Goal: Transaction & Acquisition: Complete application form

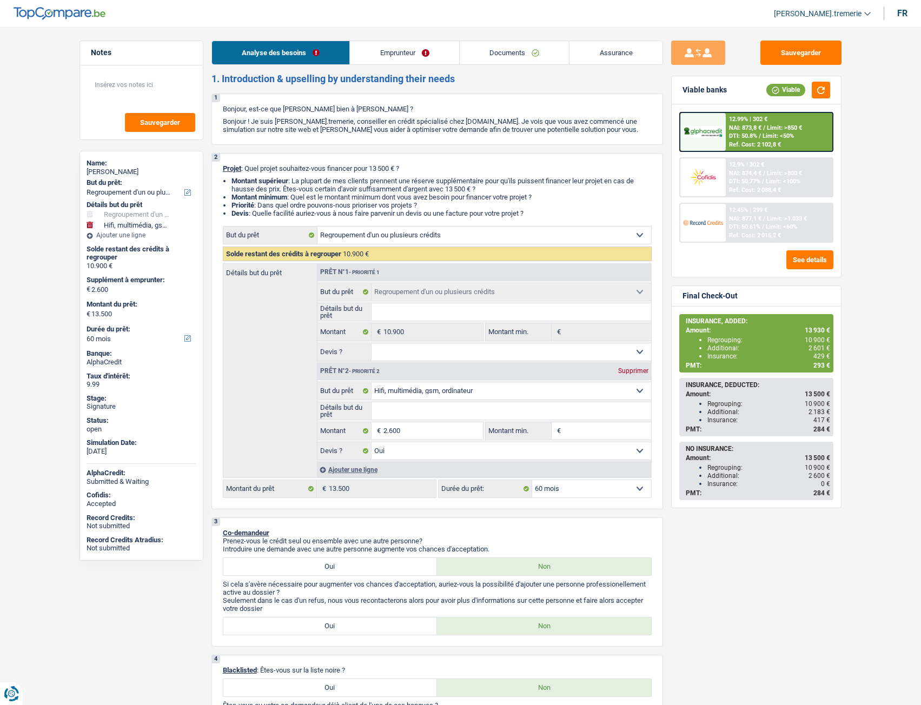
select select "refinancing"
select select "tech"
select select "60"
select select "refinancing"
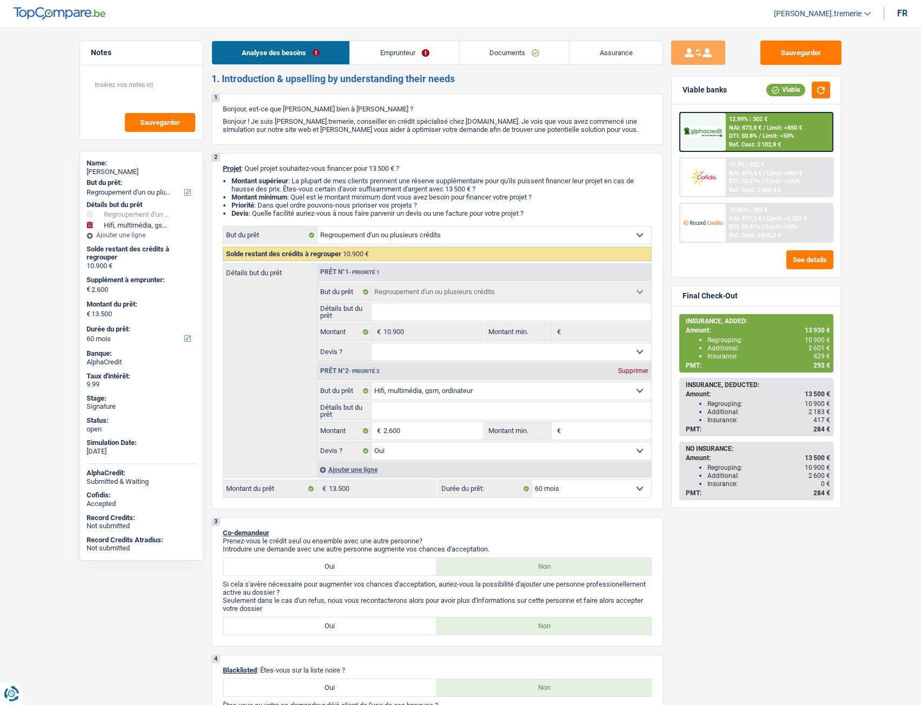
select select "refinancing"
select select "tech"
select select "yes"
select select "60"
select select "mutuality"
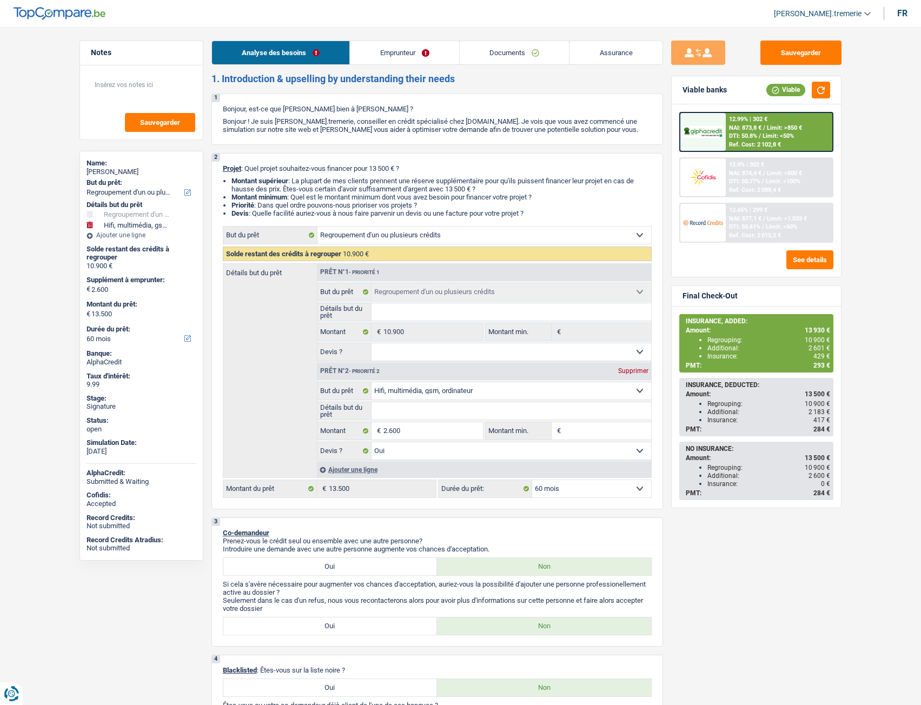
select select "mutualityIndemnity"
select select "rents"
select select "creditConsolidation"
select select "48"
select select "cardOrCredit"
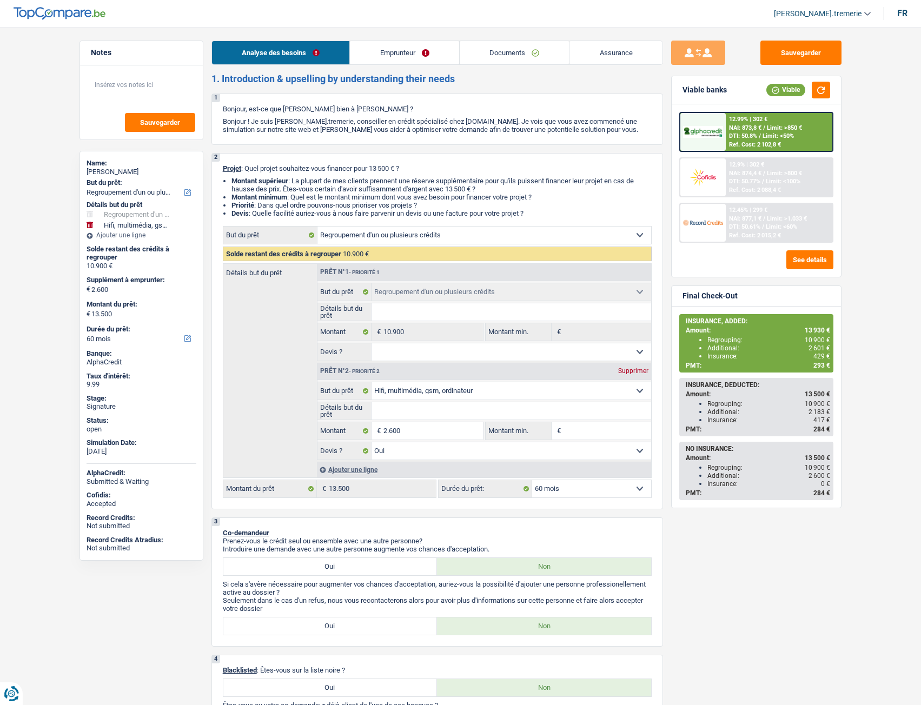
select select "cardOrCredit"
select select "refinancing"
select select "tech"
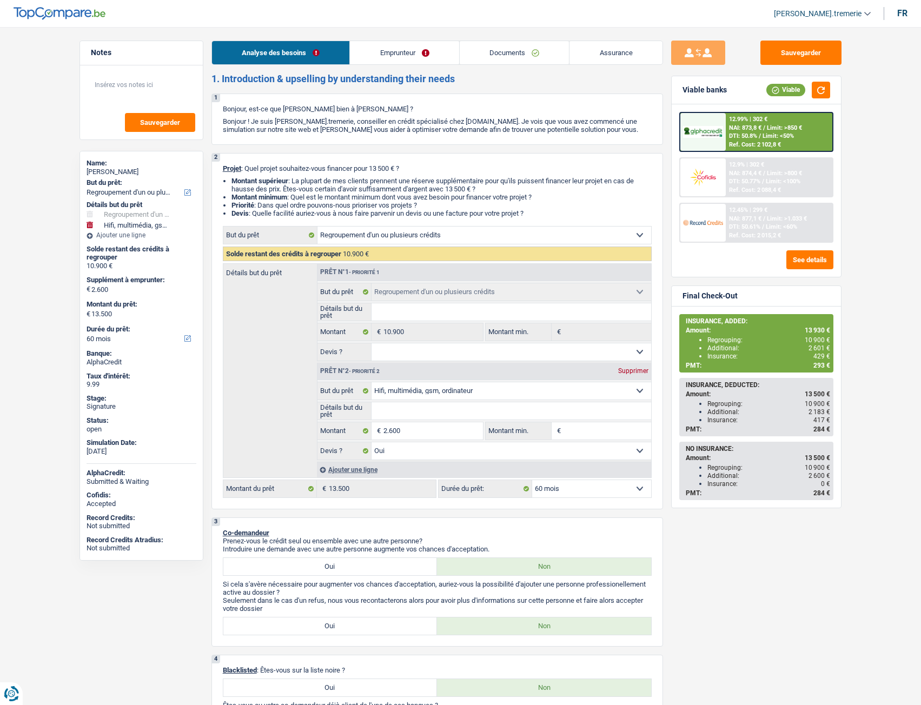
select select "yes"
select select "60"
click at [544, 49] on link "Documents" at bounding box center [515, 52] width 110 height 23
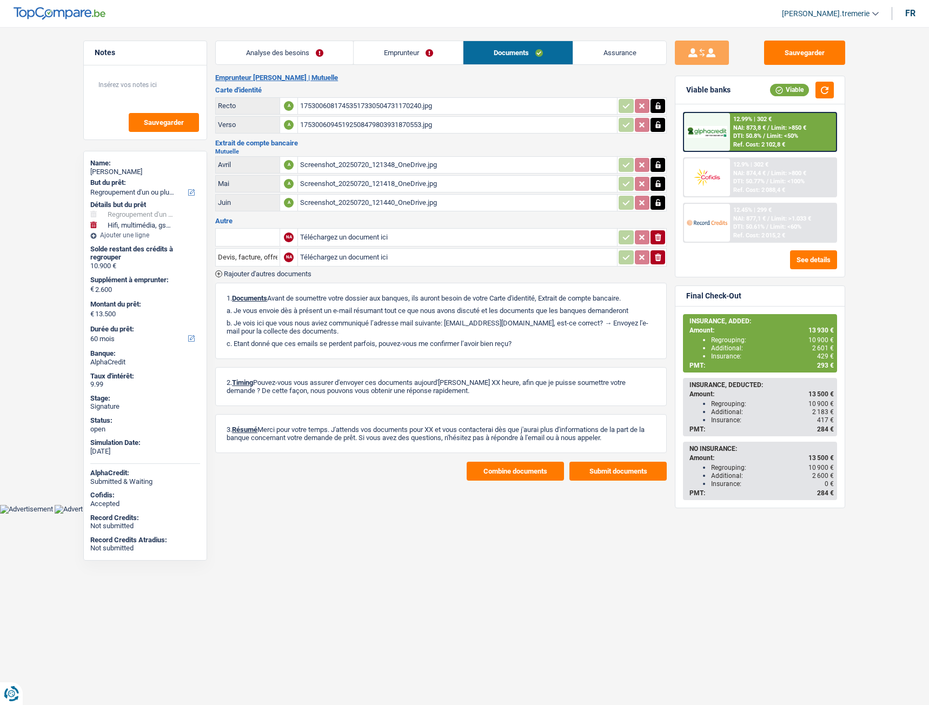
click at [344, 237] on input "Téléchargez un document ici" at bounding box center [457, 237] width 315 height 16
click at [348, 238] on input "Téléchargez un document ici" at bounding box center [457, 237] width 315 height 16
type input "C:\fakepath\Capture d'écran 2025-08-14 182559.png"
click at [259, 241] on input "text" at bounding box center [247, 237] width 59 height 17
click at [270, 255] on li "Décompte de remboursement anticipé" at bounding box center [293, 259] width 145 height 14
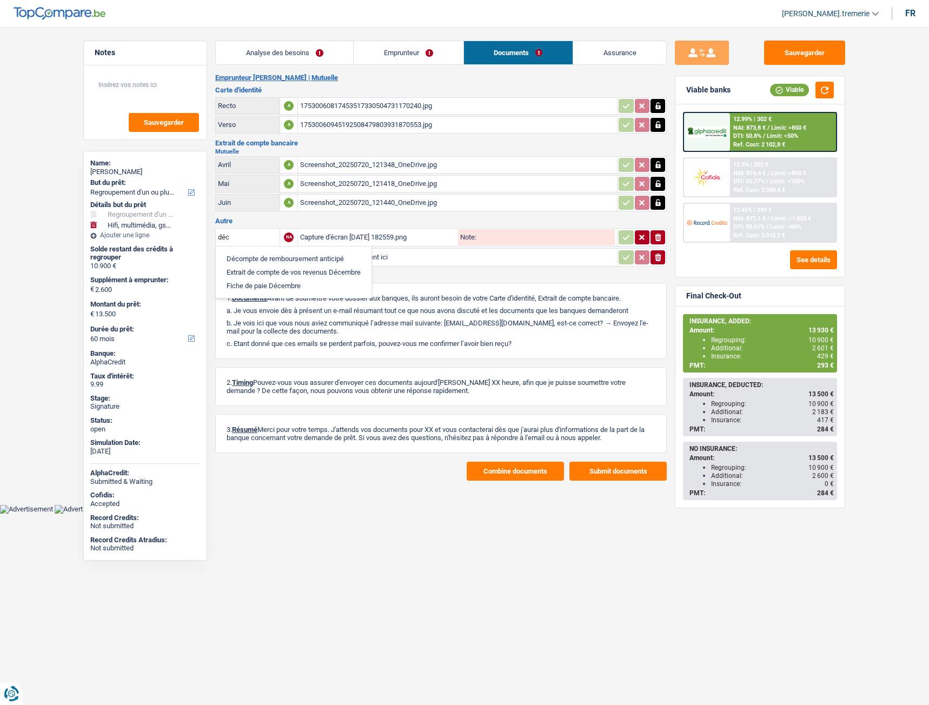
type input "Décompte de remboursement anticipé"
click at [330, 256] on input "Téléchargez un document ici" at bounding box center [457, 257] width 315 height 16
type input "C:\fakepath\buyway lacroix.jpg"
click at [255, 257] on input "Devis, facture, offre, bon de commande" at bounding box center [247, 257] width 59 height 17
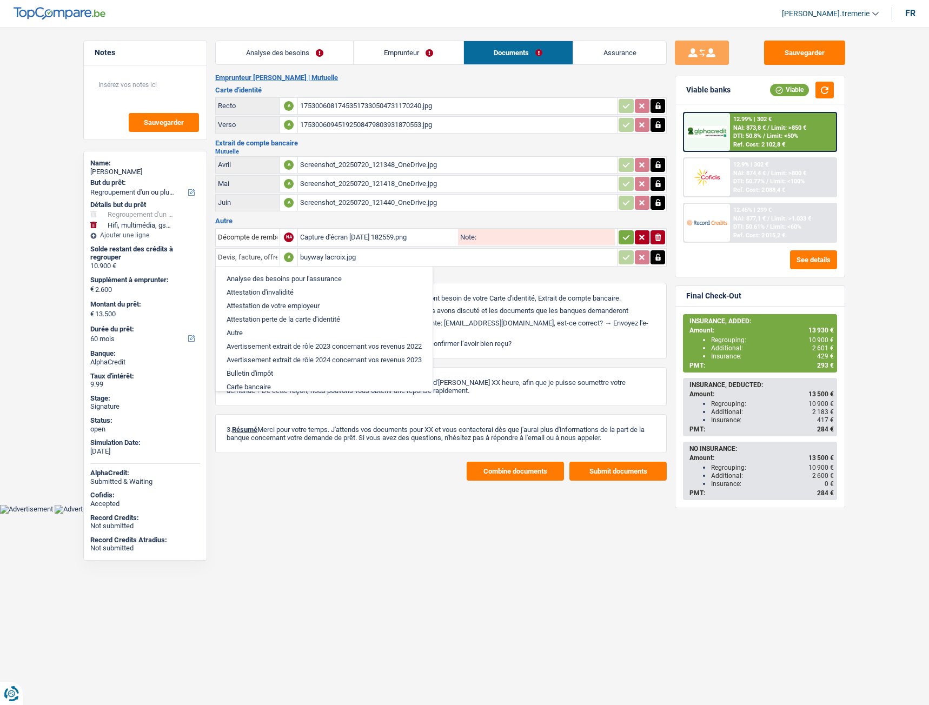
click at [255, 257] on input "Devis, facture, offre, bon de commande" at bounding box center [247, 257] width 59 height 17
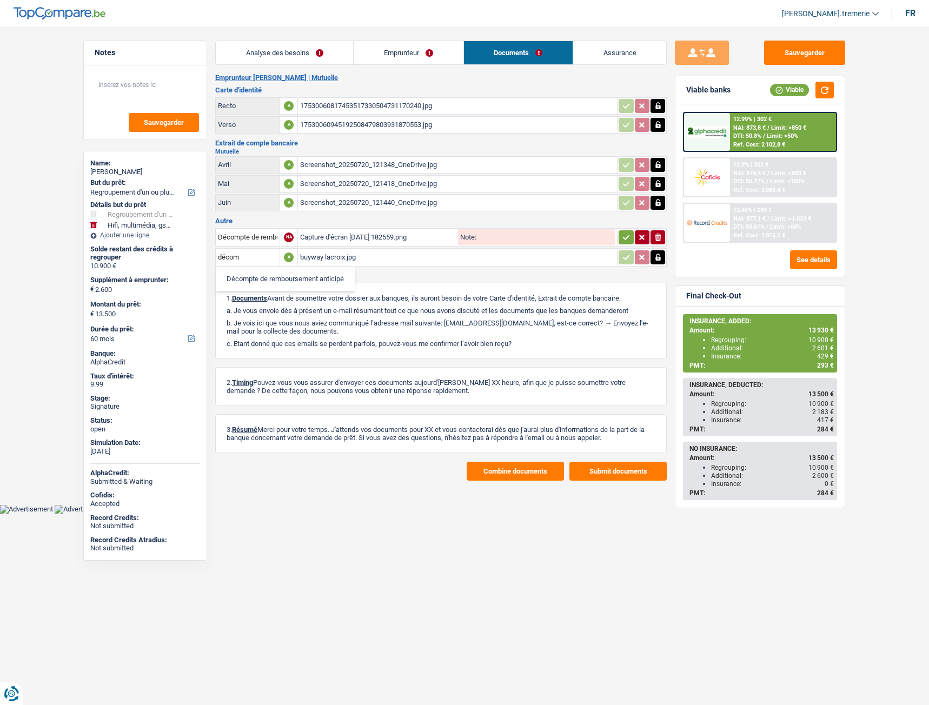
click at [261, 276] on li "Décompte de remboursement anticipé" at bounding box center [285, 279] width 128 height 14
type input "Décompte de remboursement anticipé"
click at [251, 272] on span "Rajouter d'autres documents" at bounding box center [268, 273] width 88 height 7
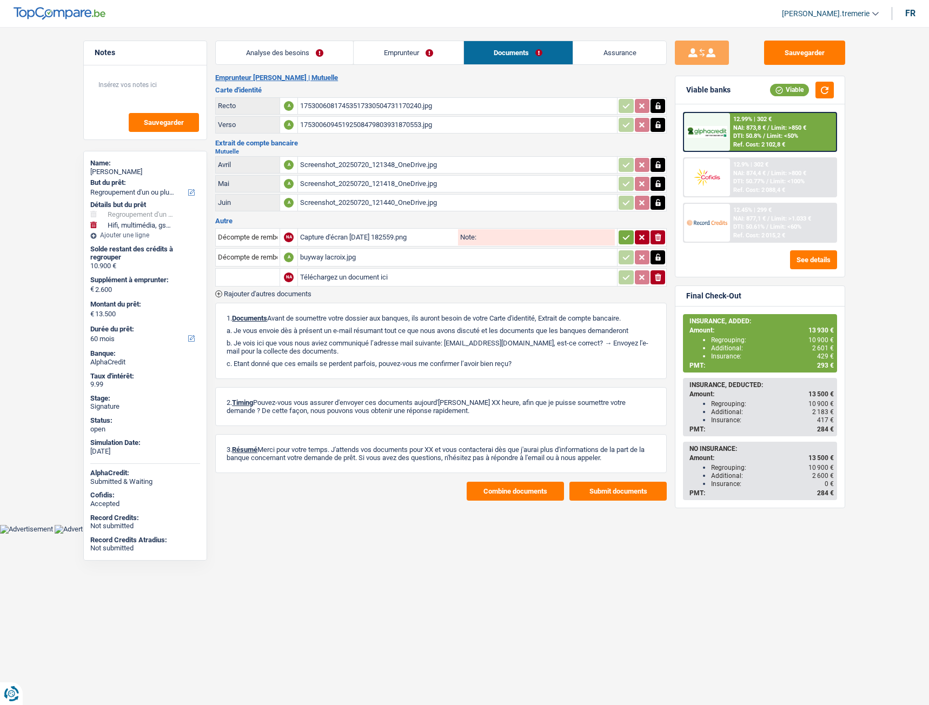
click at [251, 274] on input "text" at bounding box center [247, 277] width 59 height 17
type input "e"
click at [265, 298] on li "Décompte de remboursement anticipé" at bounding box center [285, 299] width 128 height 14
type input "Décompte de remboursement anticipé"
click at [372, 270] on input "Téléchargez un document ici" at bounding box center [457, 277] width 315 height 16
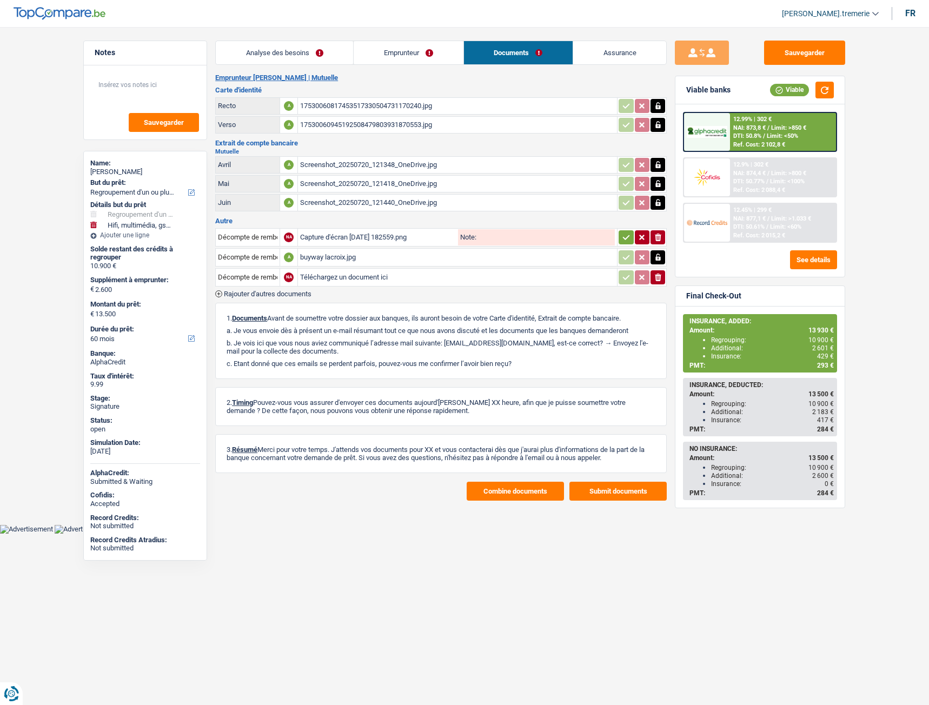
type input "C:\fakepath\ing lacroix.pdf"
click at [255, 290] on span "Rajouter d'autres documents" at bounding box center [268, 293] width 88 height 7
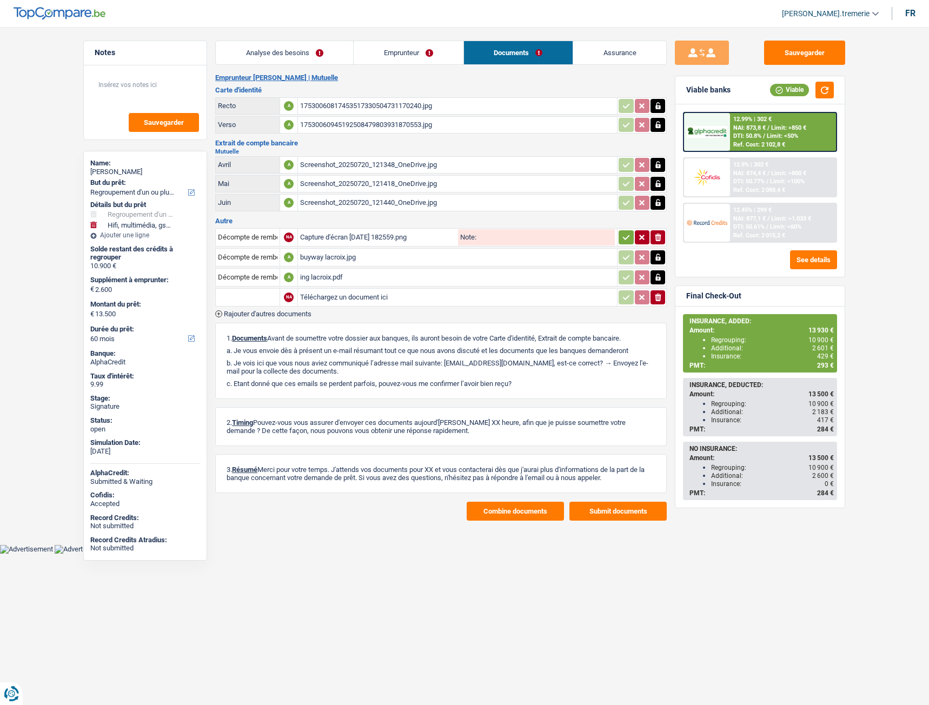
click at [255, 302] on input "text" at bounding box center [247, 297] width 59 height 17
click at [263, 319] on li "Carte bancaire" at bounding box center [276, 319] width 111 height 14
type input "Carte bancaire"
click at [332, 298] on input "Téléchargez un document ici" at bounding box center [457, 297] width 315 height 16
type input "C:\fakepath\cb lacroix.jpeg"
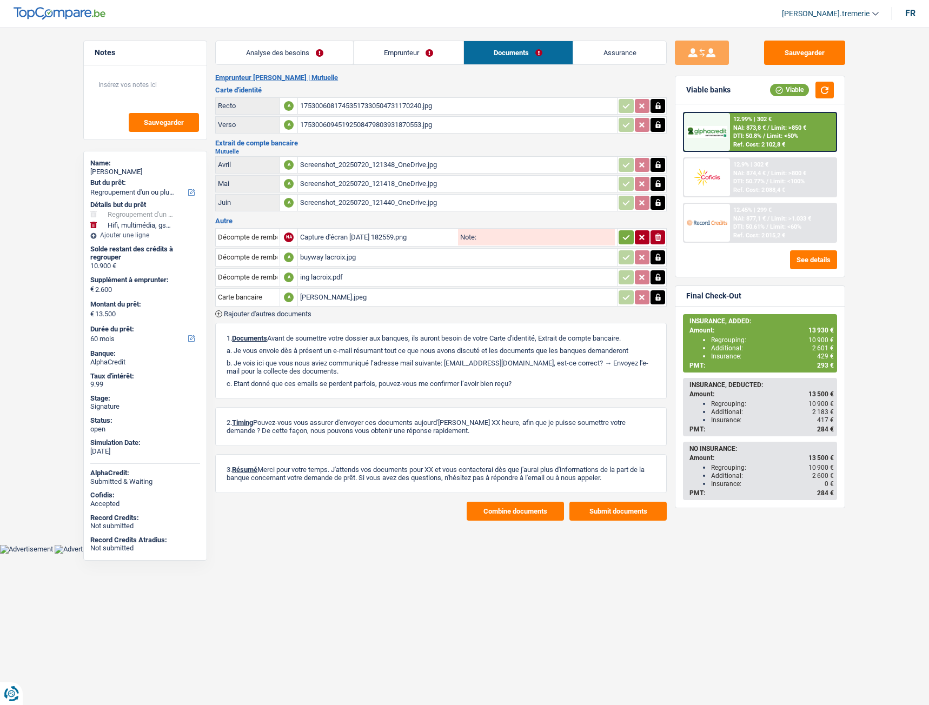
click at [491, 511] on button "Combine documents" at bounding box center [515, 511] width 97 height 19
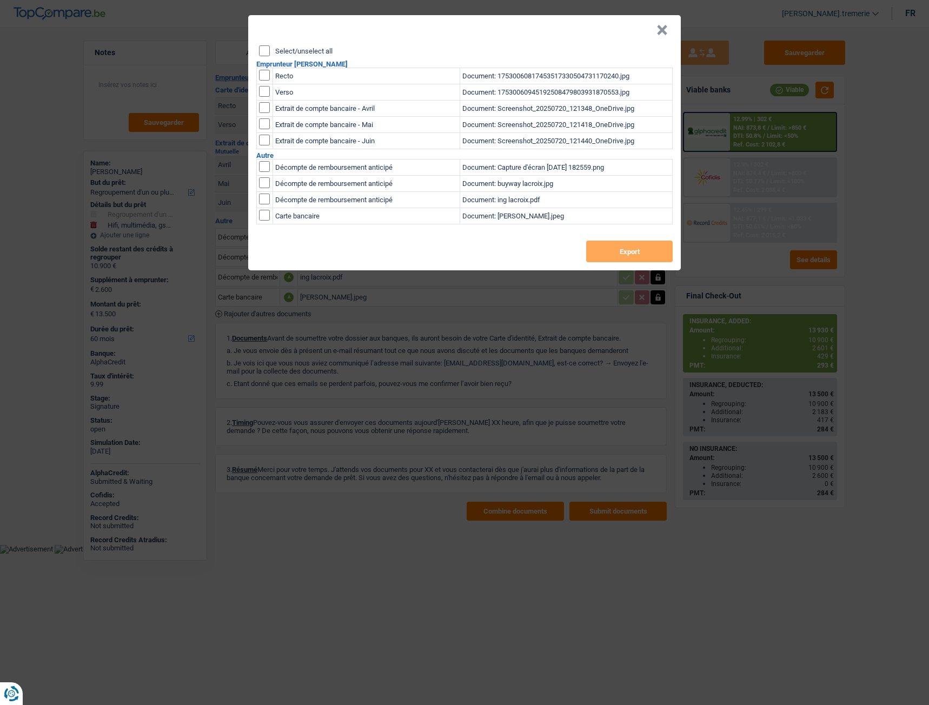
click at [263, 51] on input "Select/unselect all" at bounding box center [264, 50] width 11 height 11
checkbox input "true"
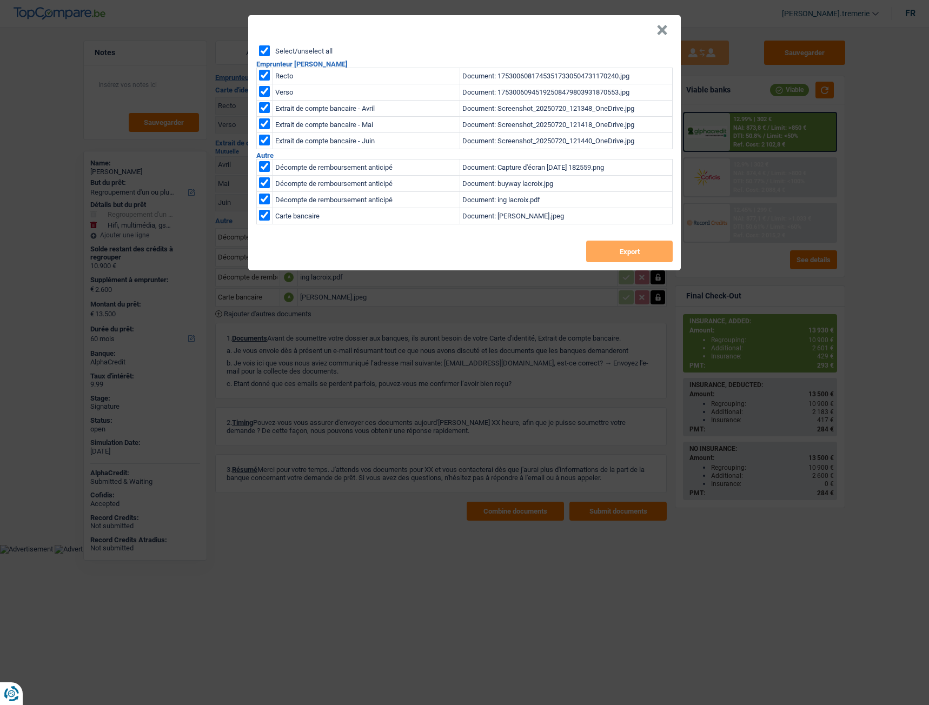
checkbox input "true"
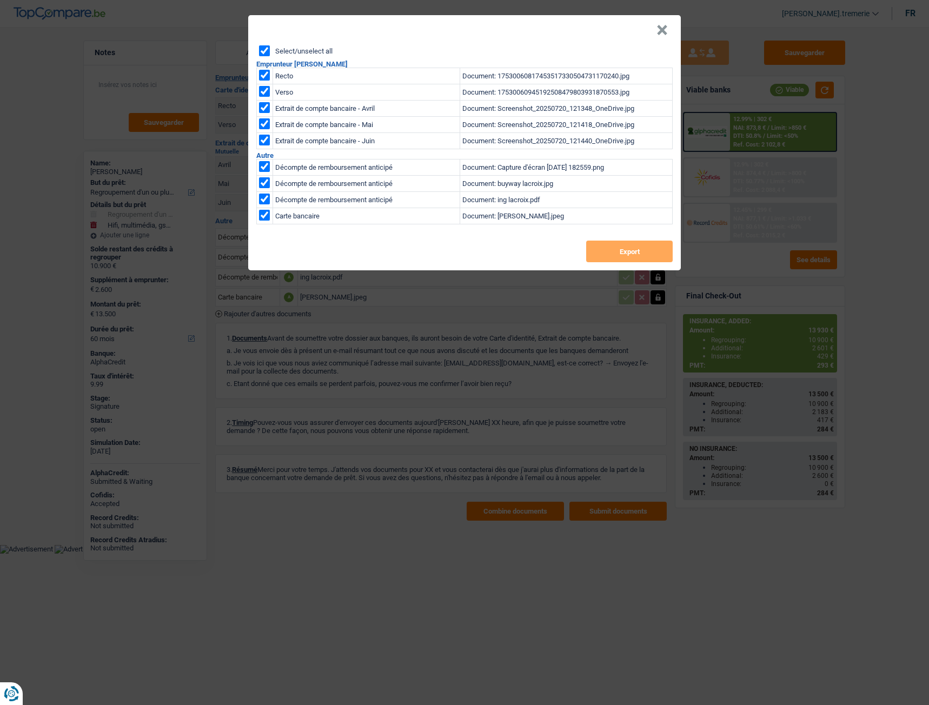
checkbox input "true"
click at [599, 244] on button "Export" at bounding box center [629, 252] width 86 height 22
click at [660, 30] on button "×" at bounding box center [661, 30] width 11 height 11
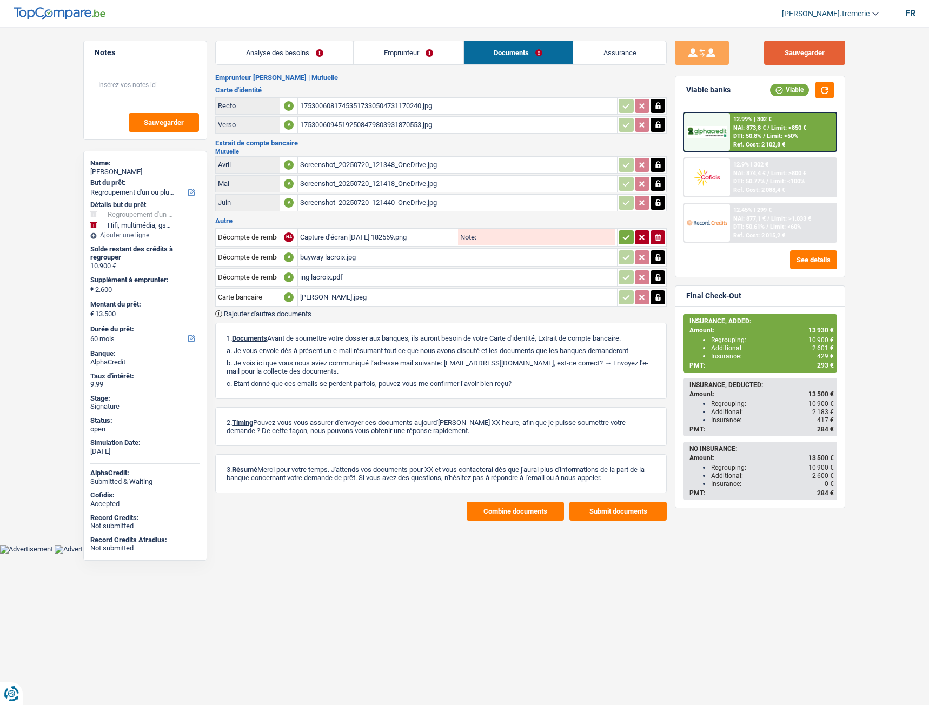
click at [795, 58] on button "Sauvegarder" at bounding box center [804, 53] width 81 height 24
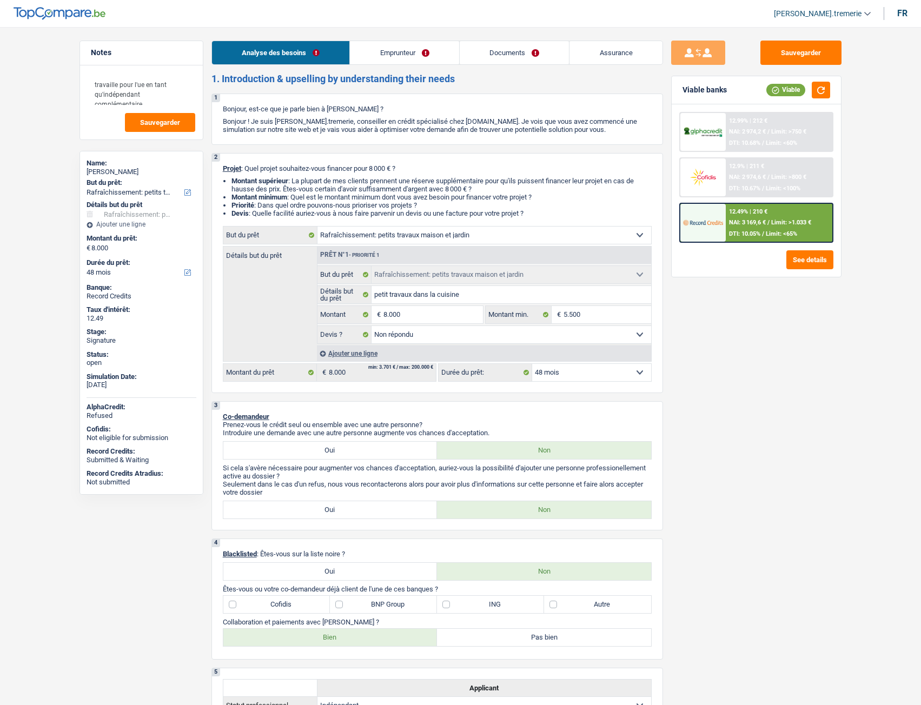
select select "houseOrGarden"
select select "48"
select select "houseOrGarden"
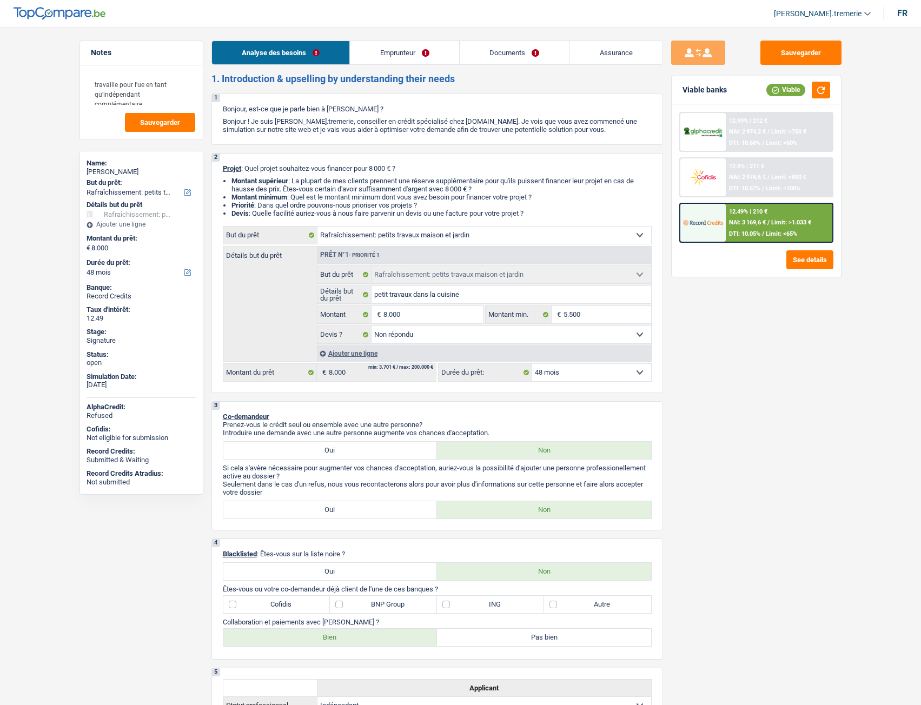
select select "not_answered"
select select "48"
select select "independent"
select select "pension"
select select "netSalary"
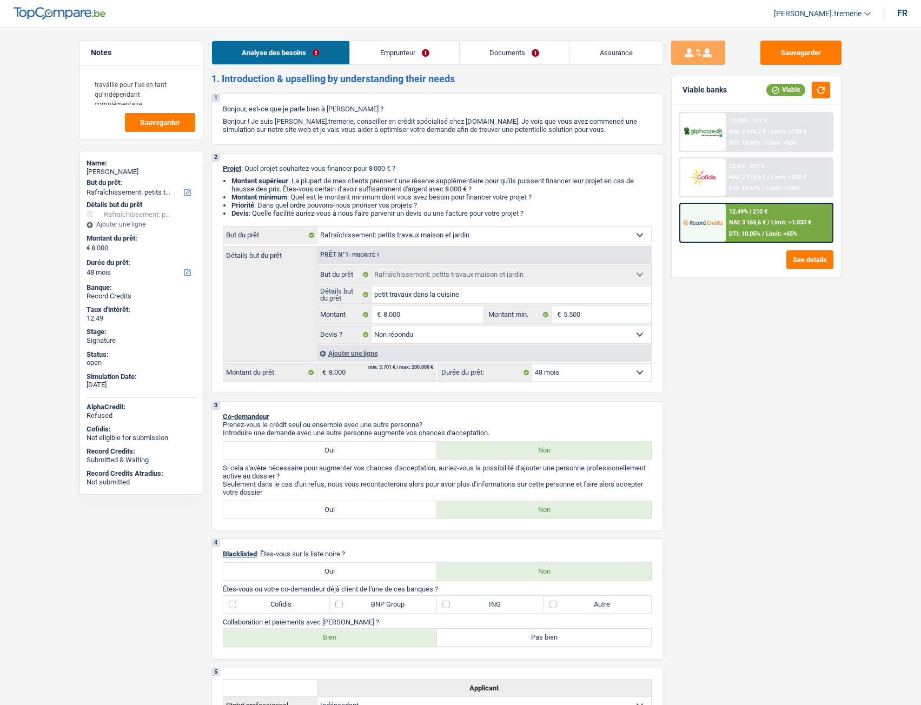
select select "ownerWithoutMortgage"
select select "cardOrCredit"
select select "houseOrGarden"
select select "not_answered"
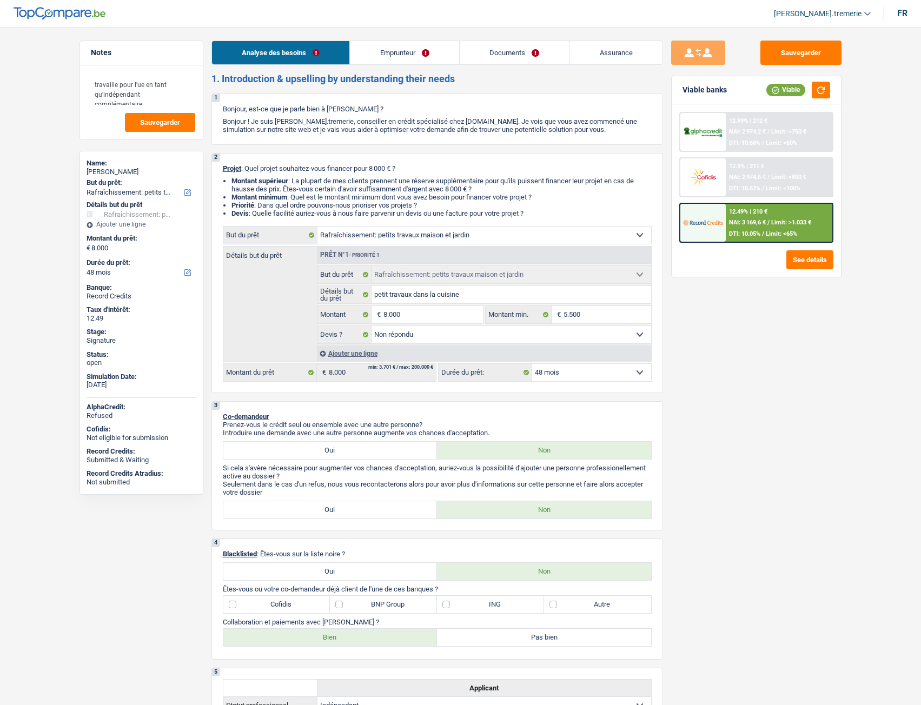
select select "48"
click at [537, 55] on link "Documents" at bounding box center [515, 52] width 110 height 23
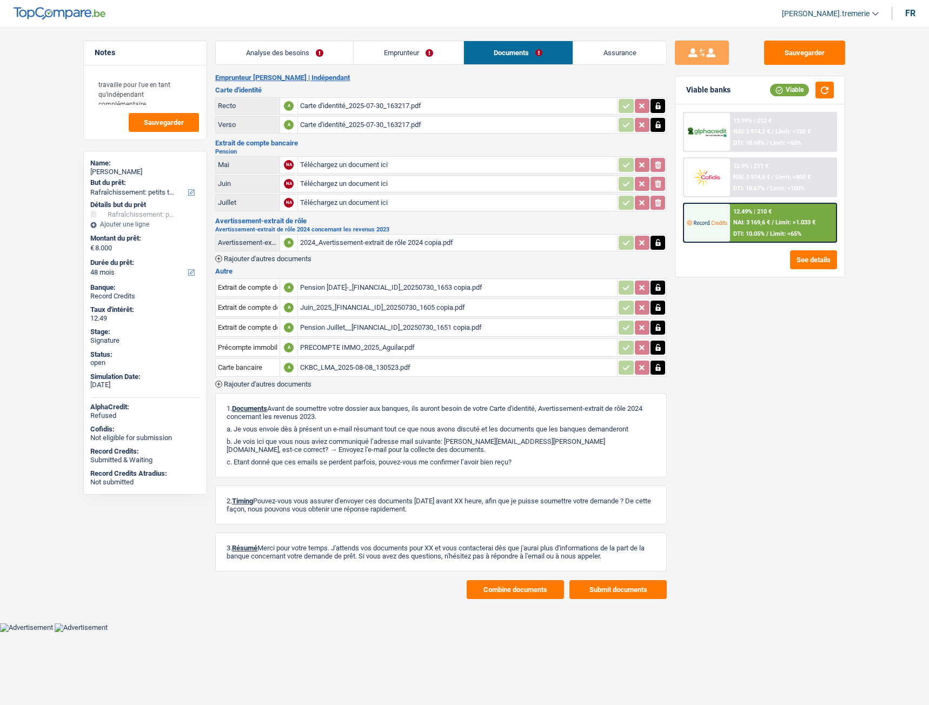
click at [278, 382] on span "Rajouter d'autres documents" at bounding box center [268, 384] width 88 height 7
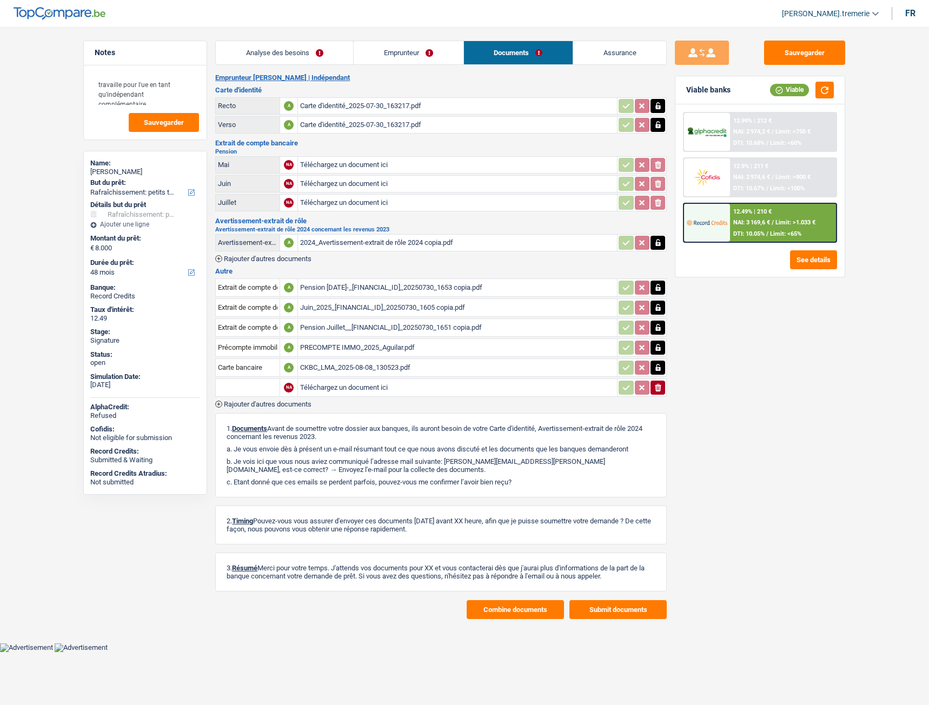
click at [258, 382] on input "text" at bounding box center [247, 387] width 59 height 17
click at [287, 409] on li "Extraits de compte de toutes les transactions 3 derniers mois" at bounding box center [319, 409] width 197 height 14
type input "Extraits de compte de toutes les transactions 3 derniers mois"
click at [345, 384] on input "Téléchargez un document ici" at bounding box center [457, 388] width 315 height 16
type input "C:\fakepath\combinepdf (11).pdf"
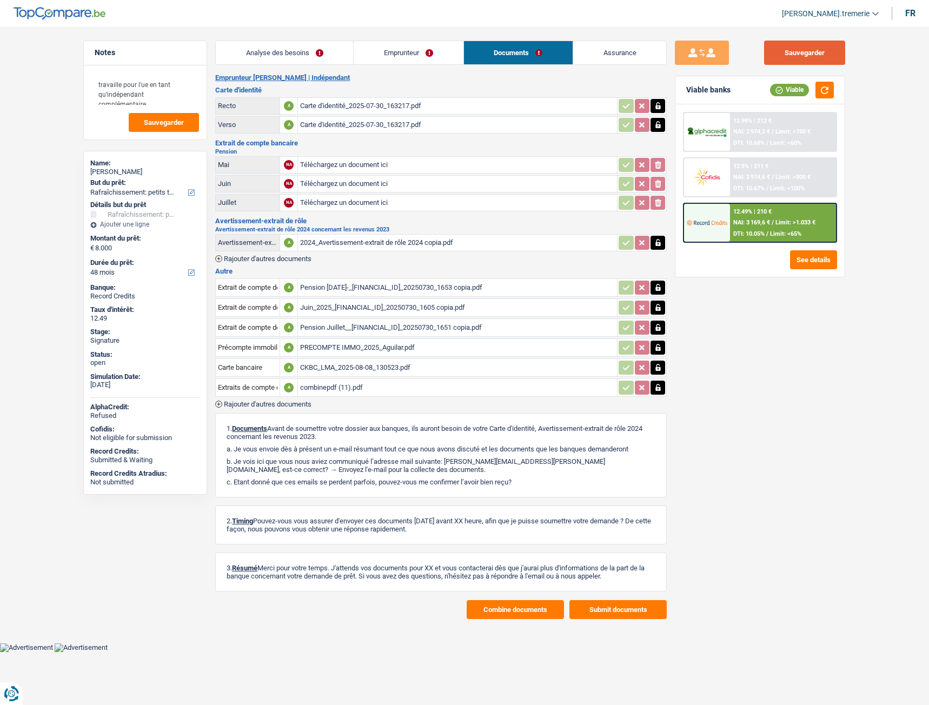
click at [802, 49] on button "Sauvegarder" at bounding box center [804, 53] width 81 height 24
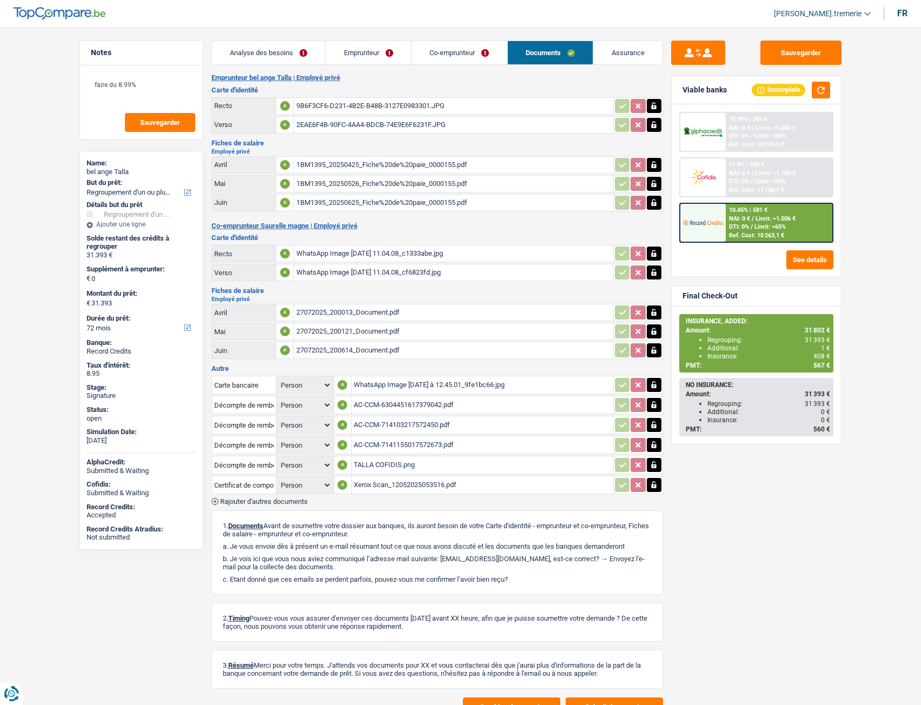
select select "refinancing"
select select "72"
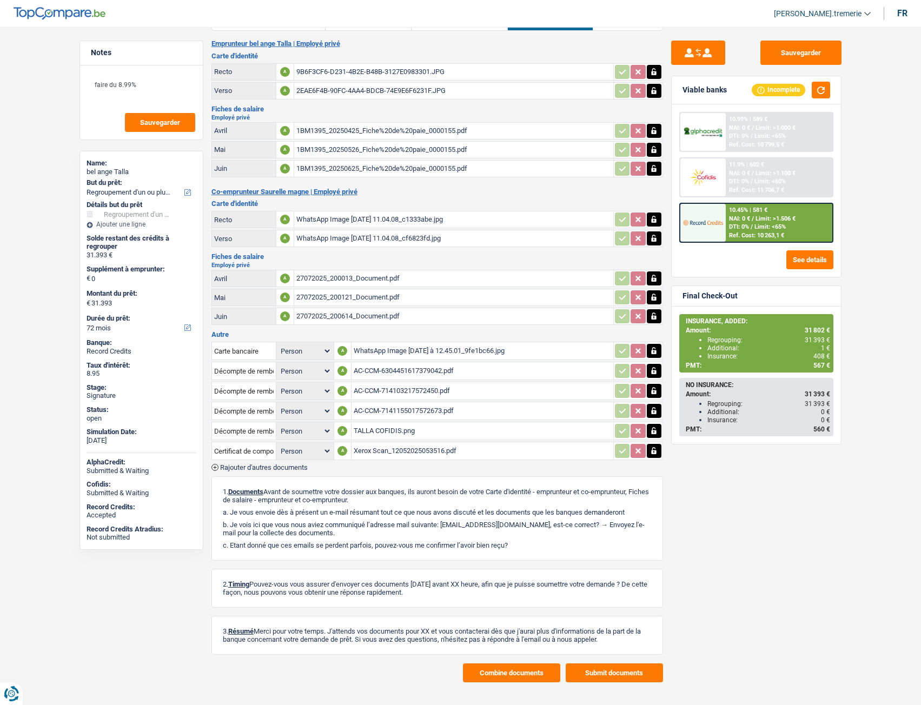
scroll to position [34, 0]
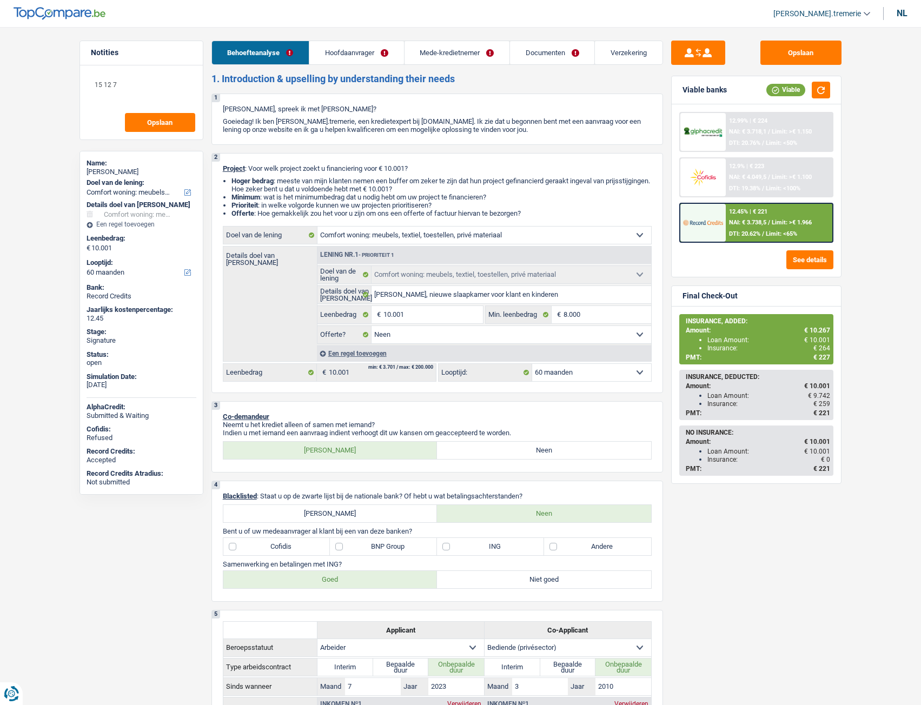
select select "household"
select select "60"
select select "household"
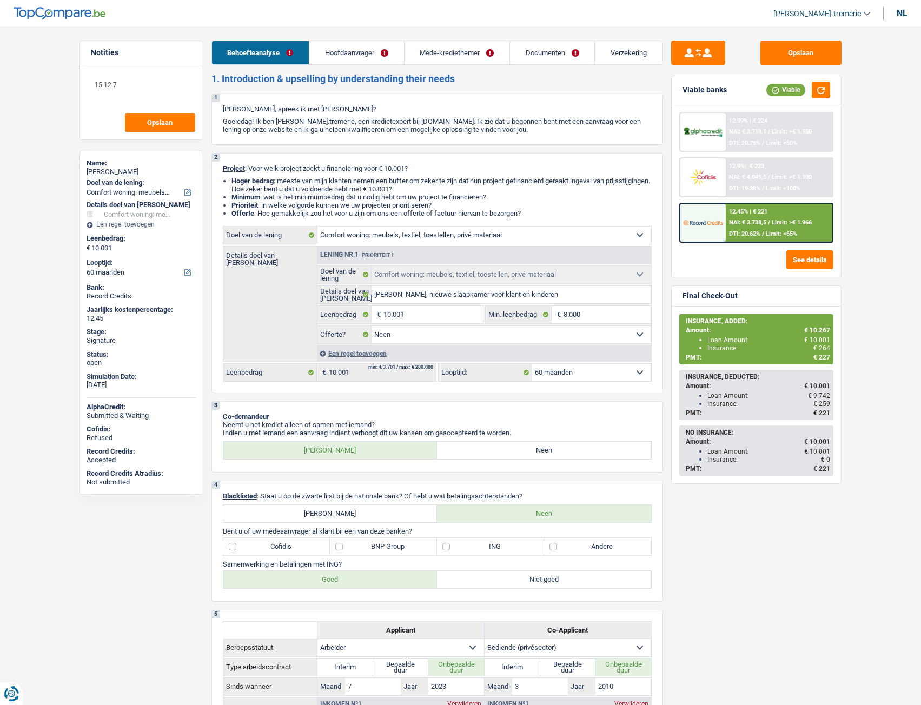
select select "false"
select select "60"
select select "worker"
select select "privateEmployee"
select select "familyAllowances"
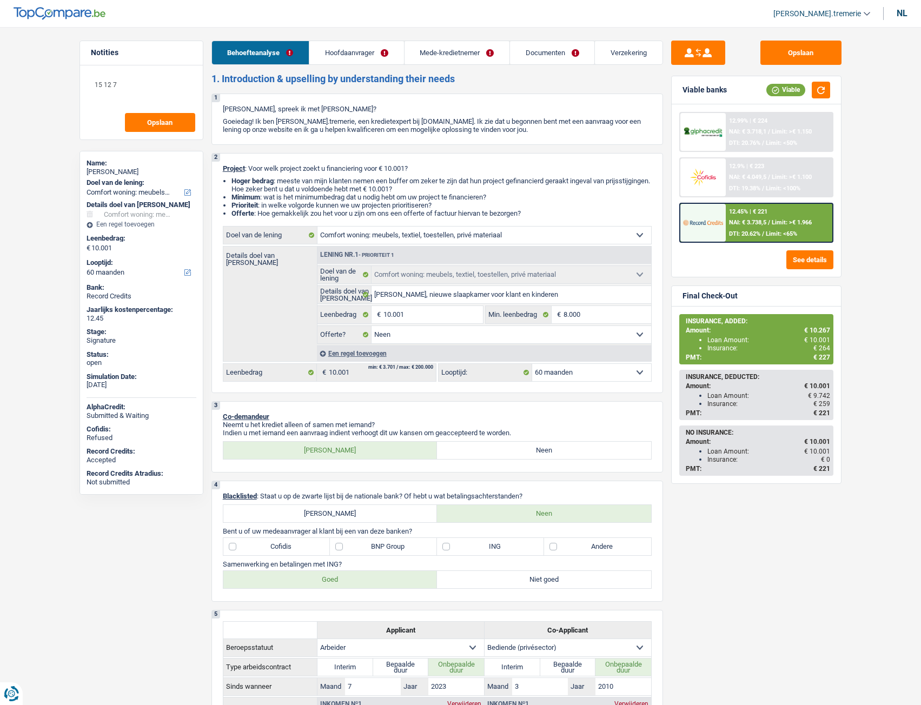
select select "netSalary"
select select "mealVouchers"
select select "rents"
select select "household"
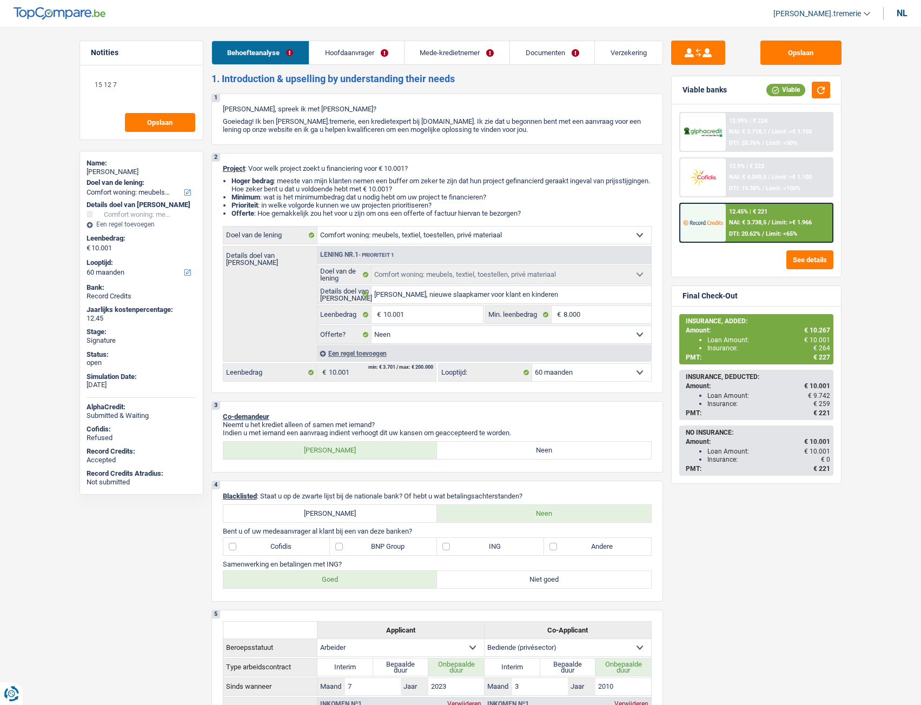
select select "household"
select select "false"
select select "60"
click at [607, 61] on link "Verzekering" at bounding box center [628, 52] width 67 height 23
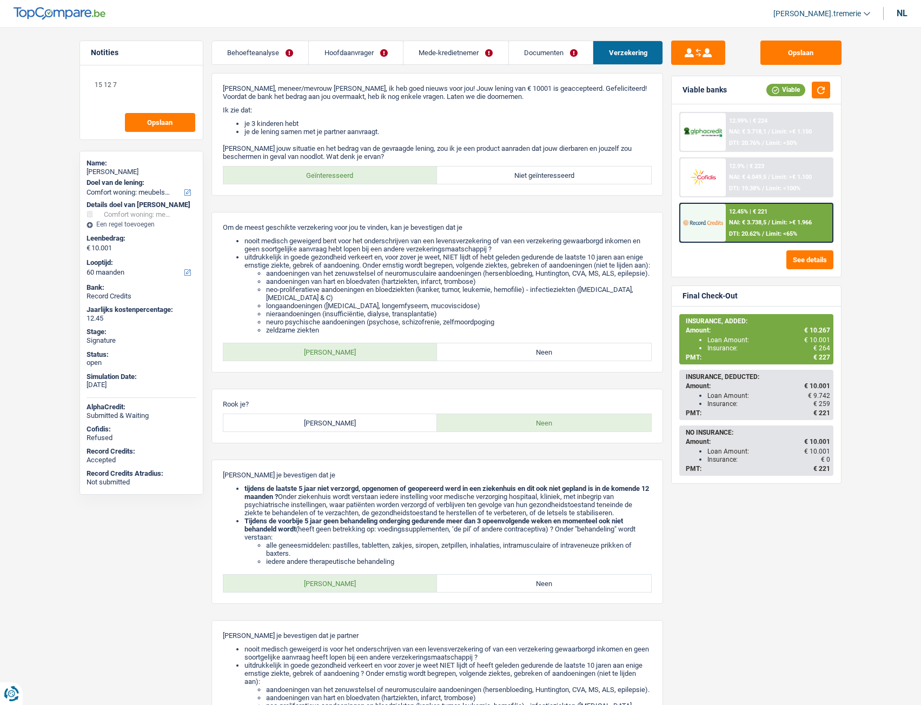
click at [551, 58] on link "Documenten" at bounding box center [551, 52] width 84 height 23
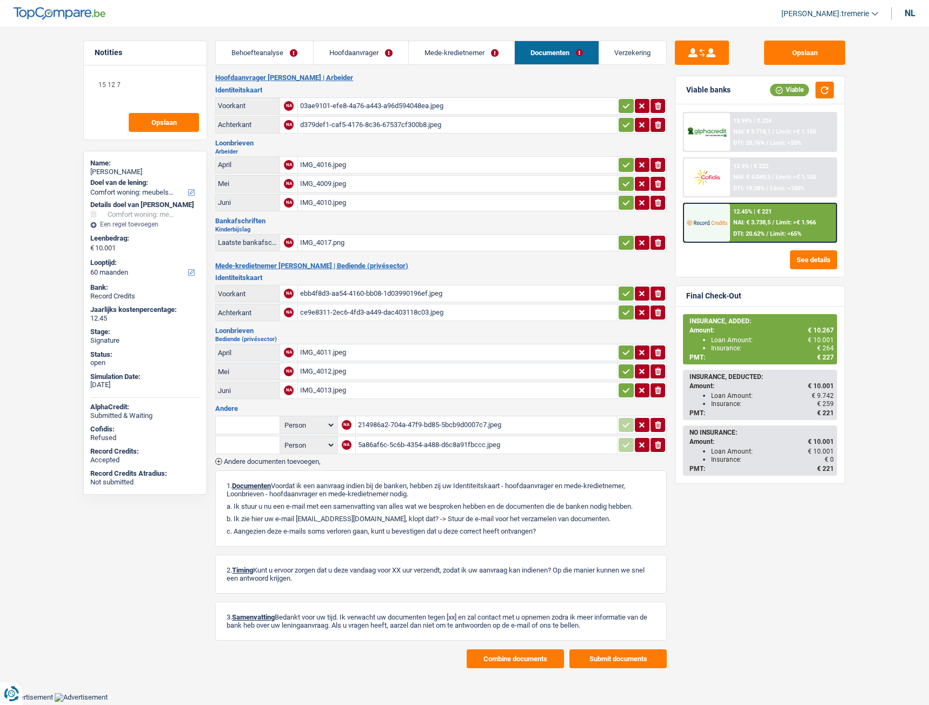
click at [750, 182] on div "12.9% | € 223 NAI: € 4.049,5 / Limit: >€ 1.100 DTI: 19.38% / Limit: <100%" at bounding box center [783, 177] width 106 height 38
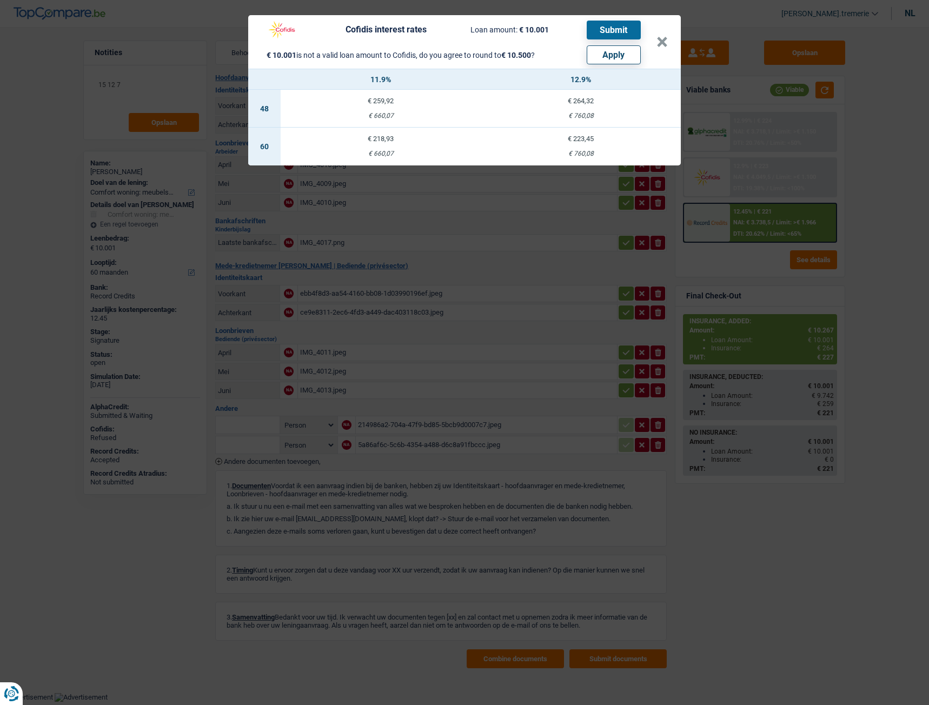
click at [631, 51] on button "Apply" at bounding box center [614, 54] width 54 height 19
type input "10.500"
select select "other"
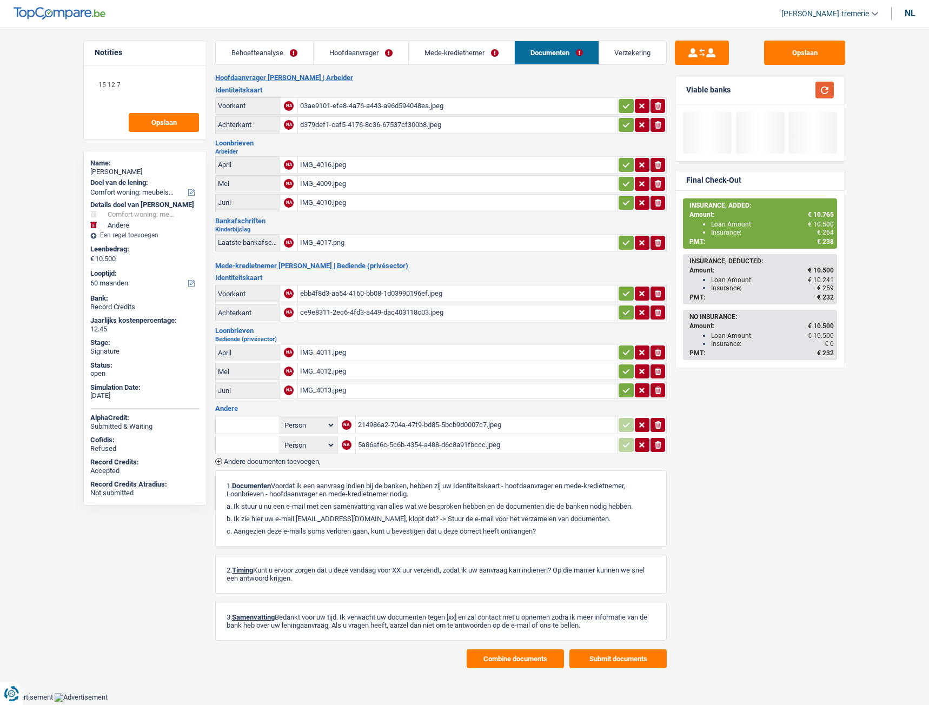
click at [827, 93] on button "button" at bounding box center [824, 90] width 18 height 17
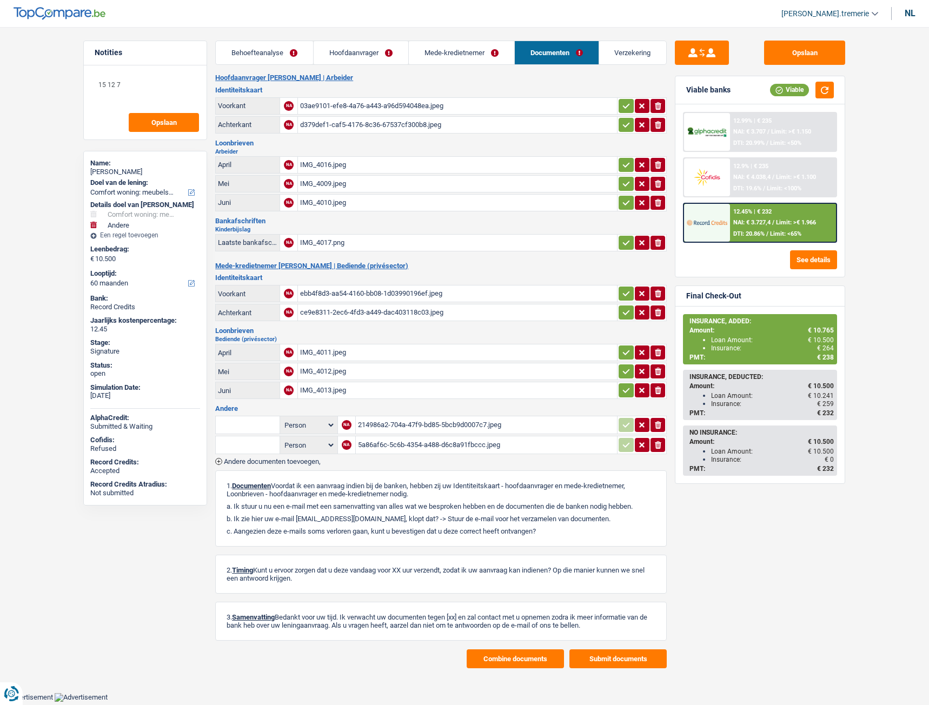
click at [728, 182] on div at bounding box center [706, 177] width 45 height 38
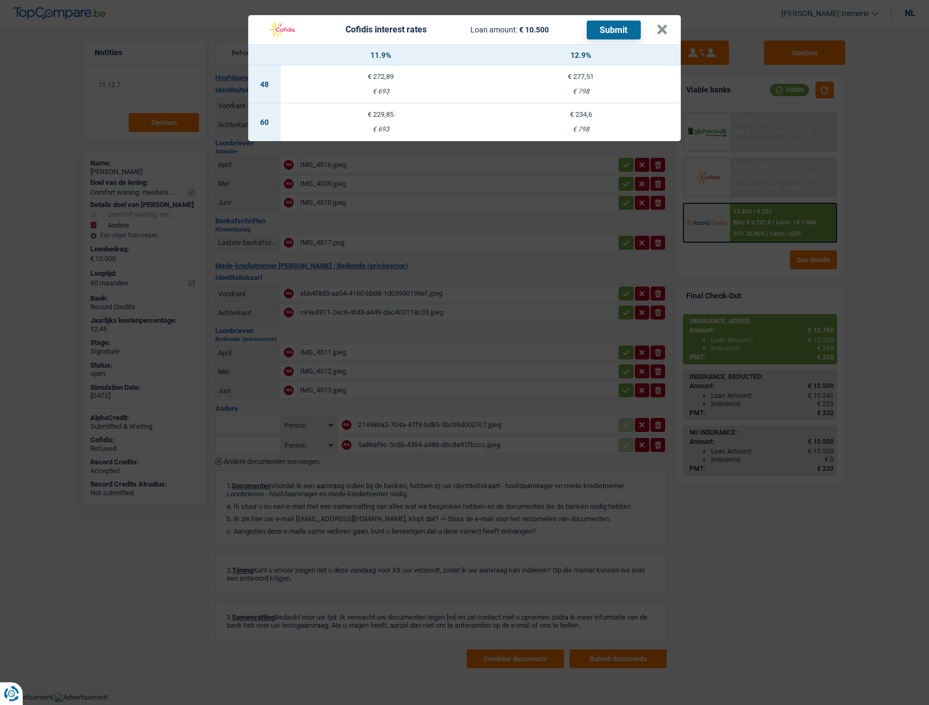
click at [599, 122] on td "€ 234,6 € 798" at bounding box center [581, 122] width 200 height 38
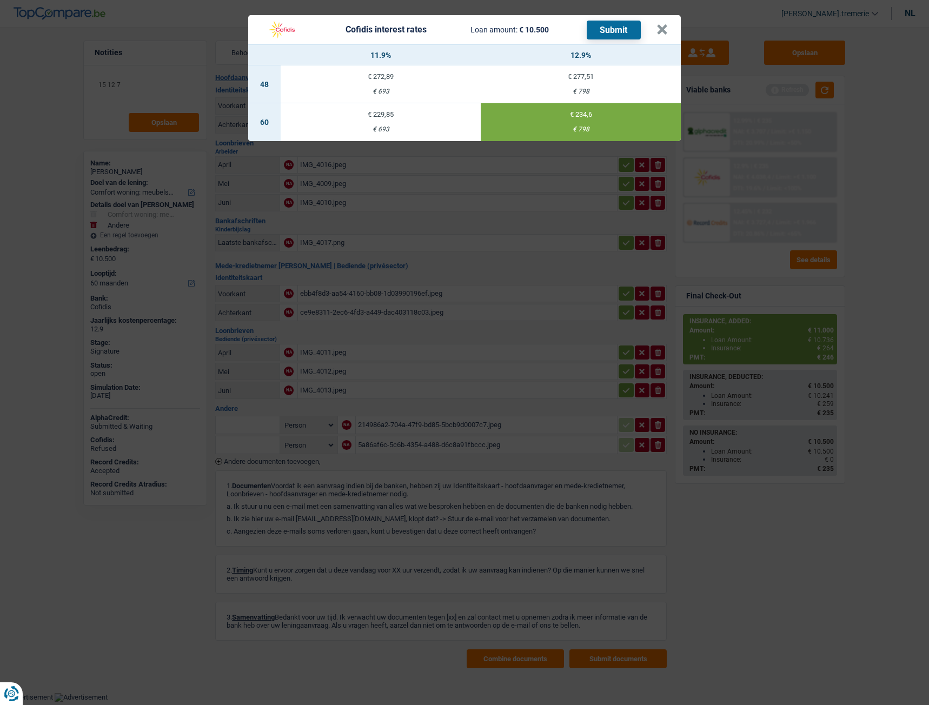
drag, startPoint x: 620, startPoint y: 28, endPoint x: 577, endPoint y: 124, distance: 104.8
click at [577, 124] on div "Cofidis interest rates Loan amount: € 10.500 Submit × 11.9% 12.9% 48 € 272,89 €…" at bounding box center [464, 78] width 432 height 126
click at [614, 26] on button "Submit" at bounding box center [614, 30] width 54 height 19
click at [660, 28] on button "×" at bounding box center [661, 29] width 11 height 11
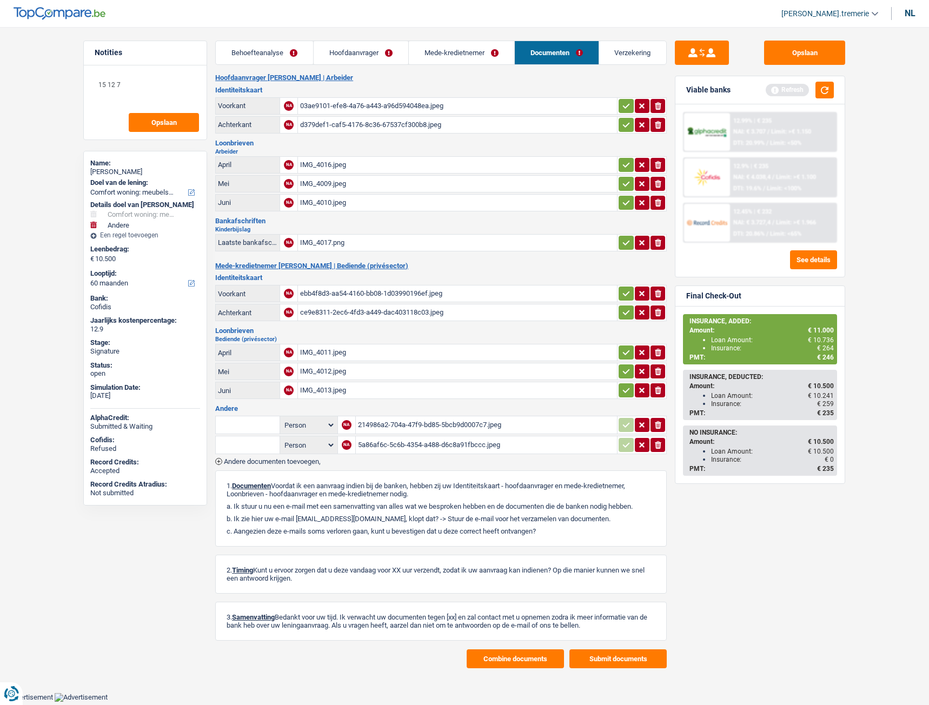
click at [748, 169] on div "12.9% | € 235" at bounding box center [750, 166] width 35 height 7
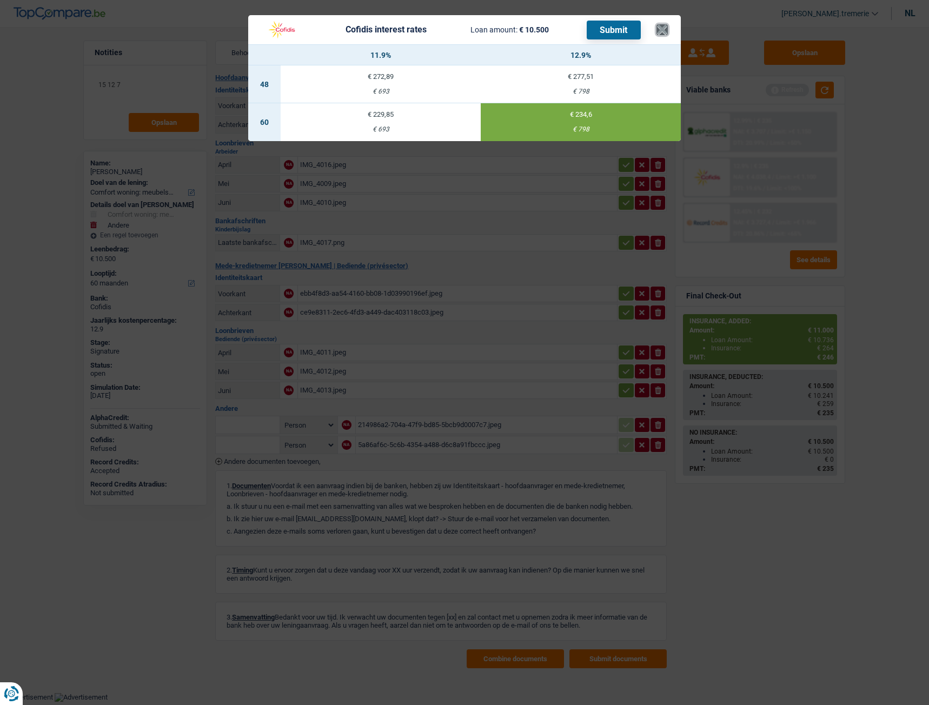
click at [667, 30] on button "×" at bounding box center [661, 29] width 11 height 11
